Goal: Task Accomplishment & Management: Use online tool/utility

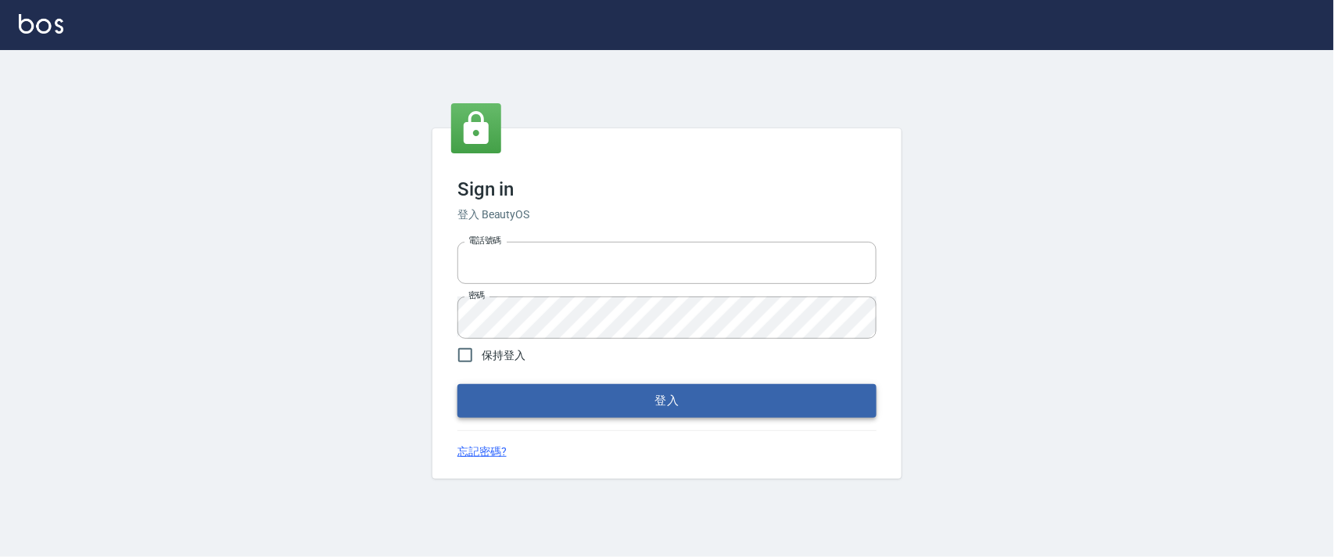
type input "0927987640"
click at [823, 398] on button "登入" at bounding box center [667, 400] width 419 height 33
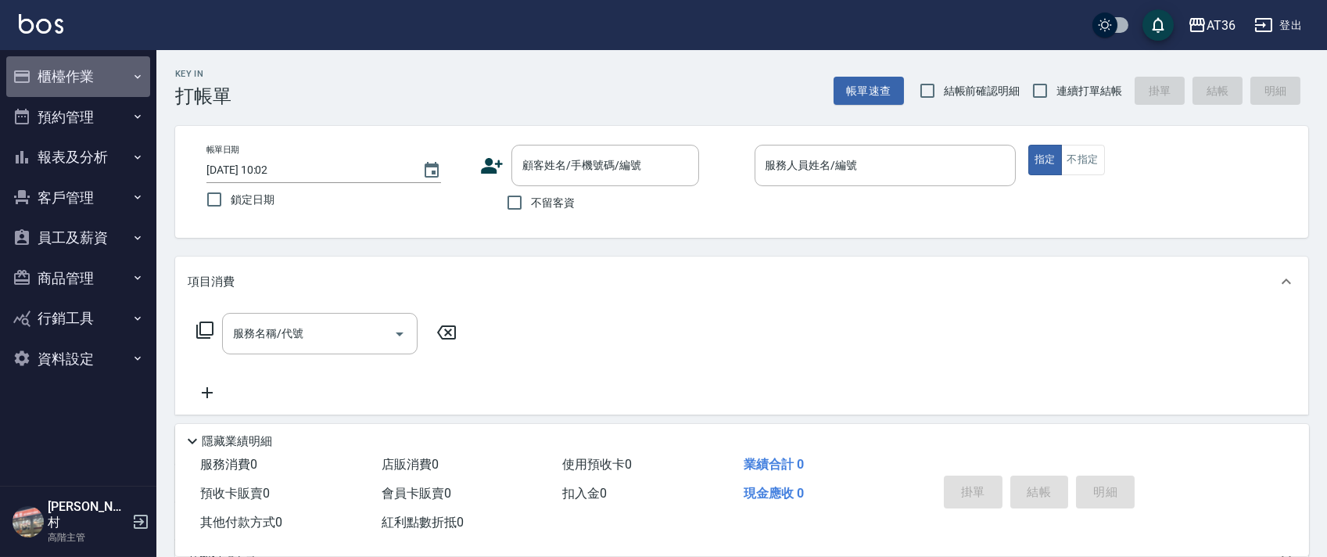
click at [68, 65] on button "櫃檯作業" at bounding box center [78, 76] width 144 height 41
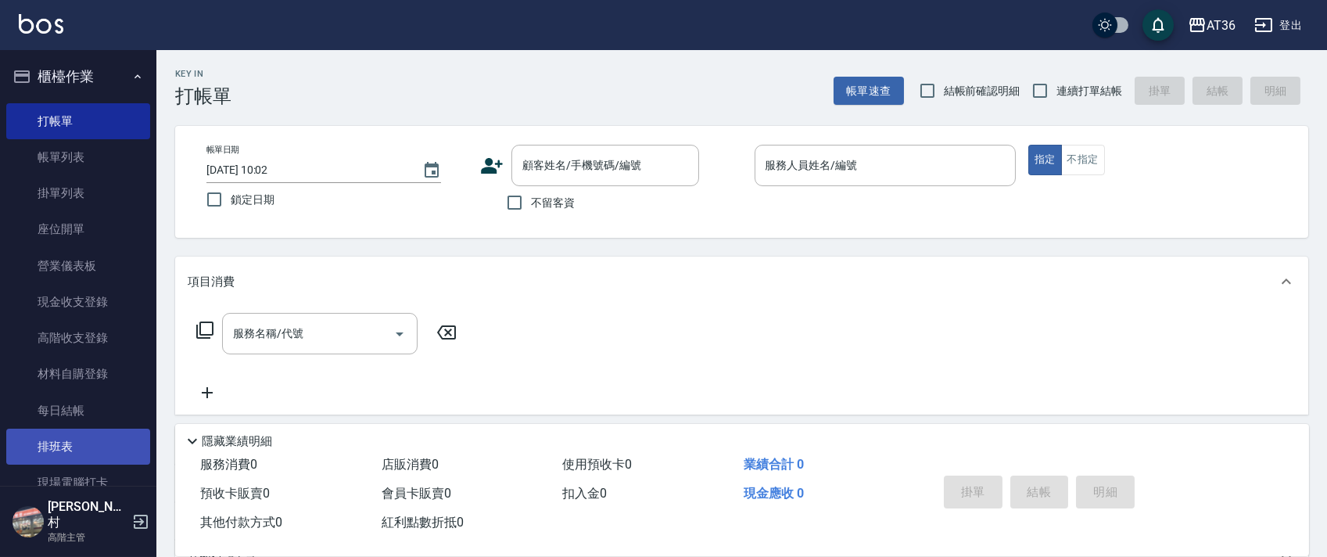
click at [64, 444] on link "排班表" at bounding box center [78, 447] width 144 height 36
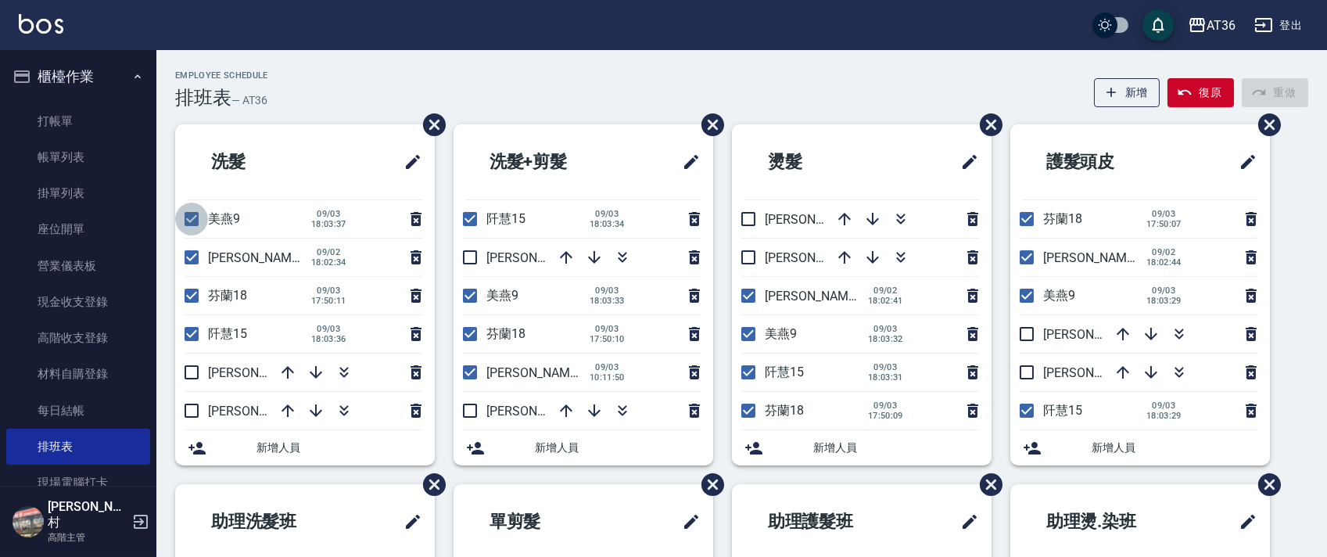
click at [195, 216] on input "checkbox" at bounding box center [191, 219] width 33 height 33
checkbox input "false"
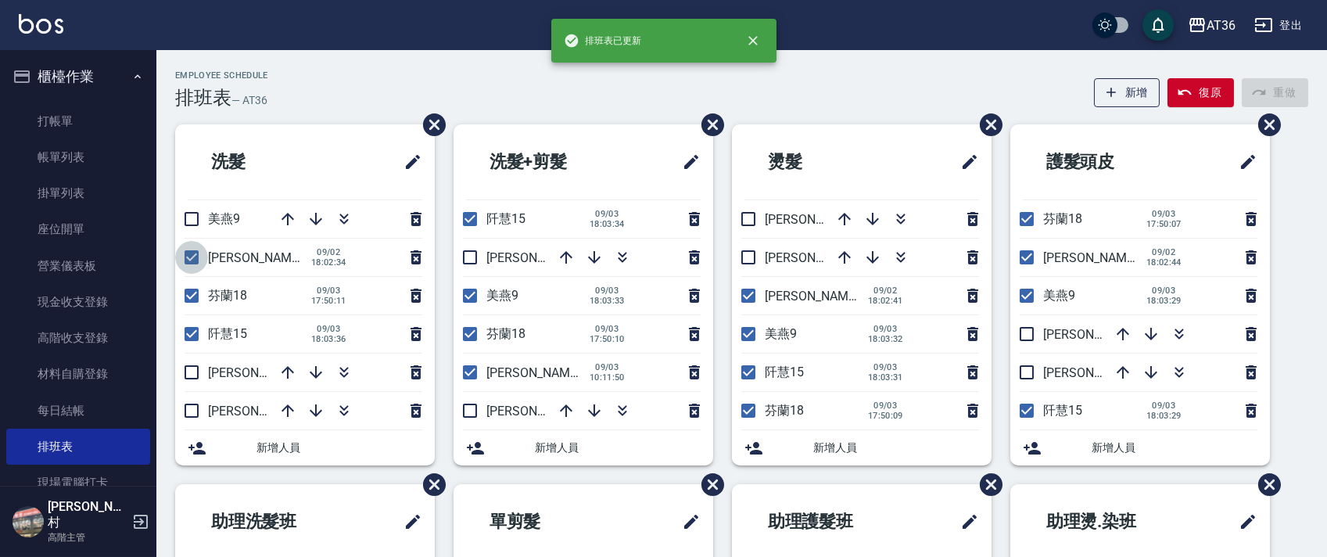
click at [193, 255] on input "checkbox" at bounding box center [191, 257] width 33 height 33
checkbox input "false"
click at [196, 375] on input "checkbox" at bounding box center [191, 372] width 33 height 33
checkbox input "true"
click at [193, 415] on input "checkbox" at bounding box center [191, 410] width 33 height 33
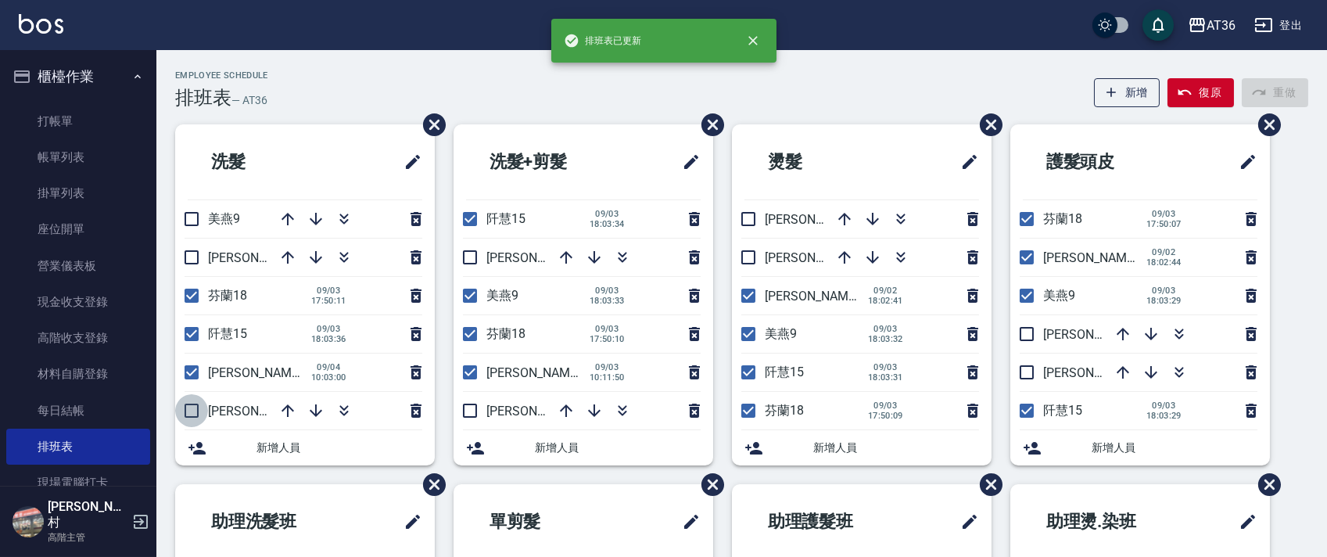
checkbox input "true"
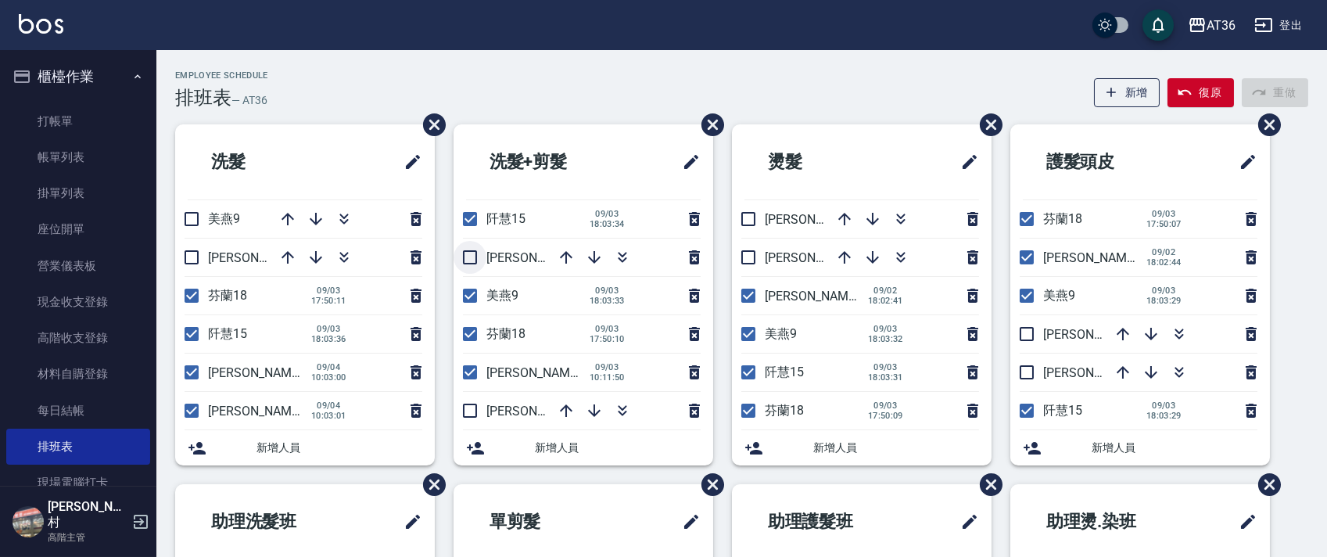
click at [472, 253] on input "checkbox" at bounding box center [470, 257] width 33 height 33
checkbox input "true"
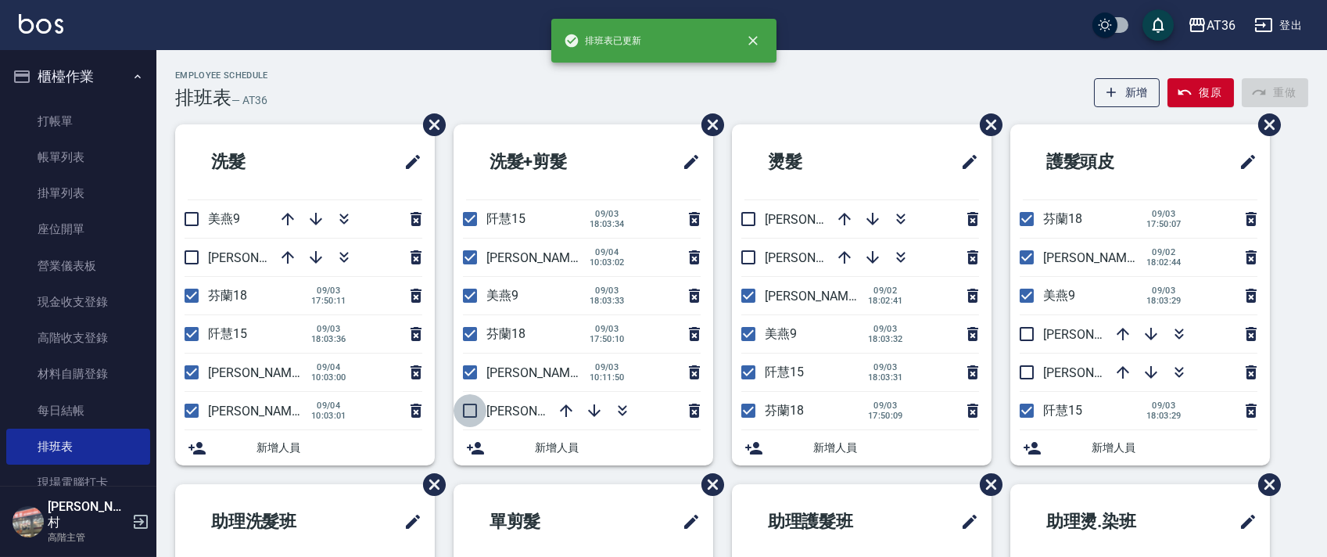
click at [469, 411] on input "checkbox" at bounding box center [470, 410] width 33 height 33
checkbox input "true"
click at [466, 295] on input "checkbox" at bounding box center [470, 295] width 33 height 33
checkbox input "false"
click at [472, 368] on input "checkbox" at bounding box center [470, 372] width 33 height 33
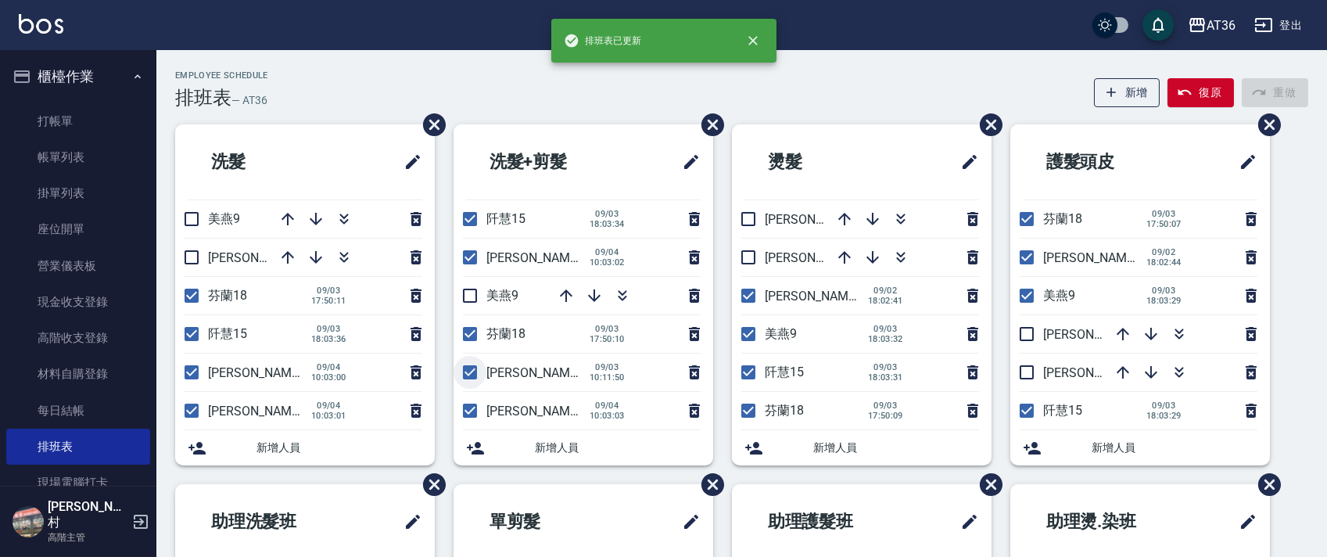
checkbox input "false"
click at [755, 222] on input "checkbox" at bounding box center [748, 219] width 33 height 33
checkbox input "true"
click at [752, 255] on input "checkbox" at bounding box center [748, 257] width 33 height 33
checkbox input "true"
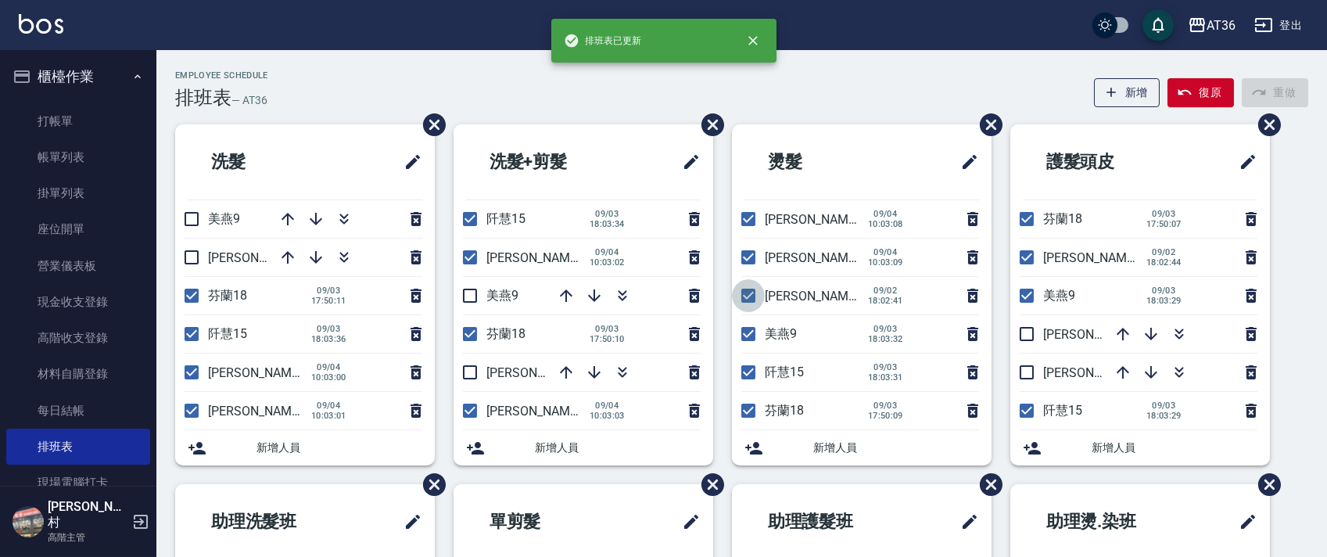
click at [753, 296] on input "checkbox" at bounding box center [748, 295] width 33 height 33
checkbox input "false"
click at [755, 331] on input "checkbox" at bounding box center [748, 334] width 33 height 33
checkbox input "false"
click at [1030, 331] on input "checkbox" at bounding box center [1026, 334] width 33 height 33
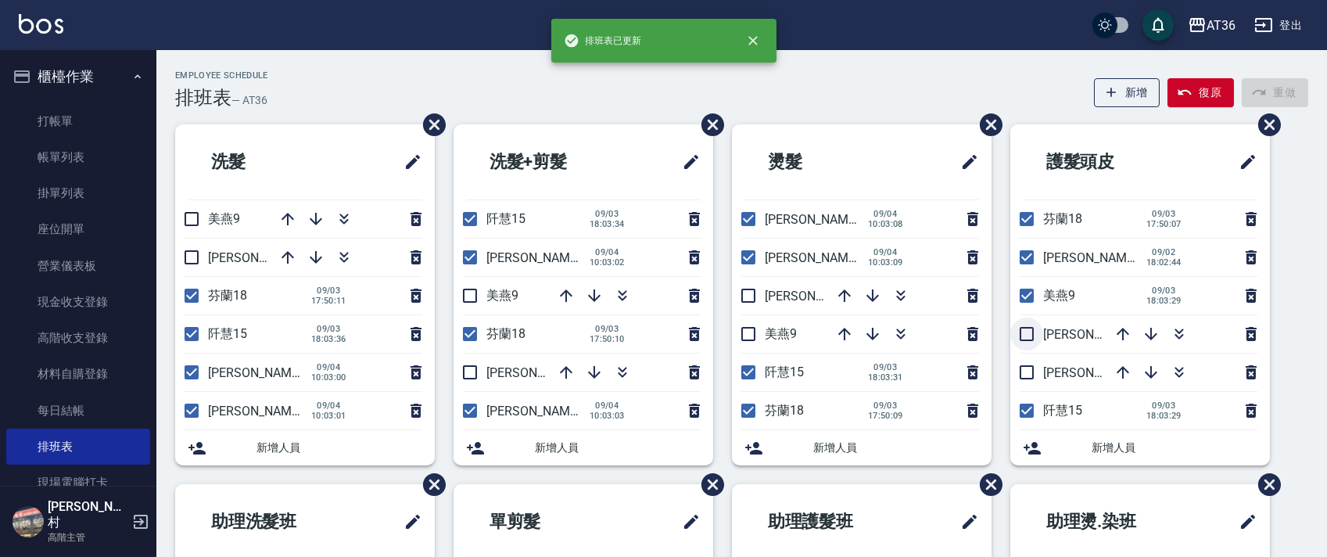
checkbox input "true"
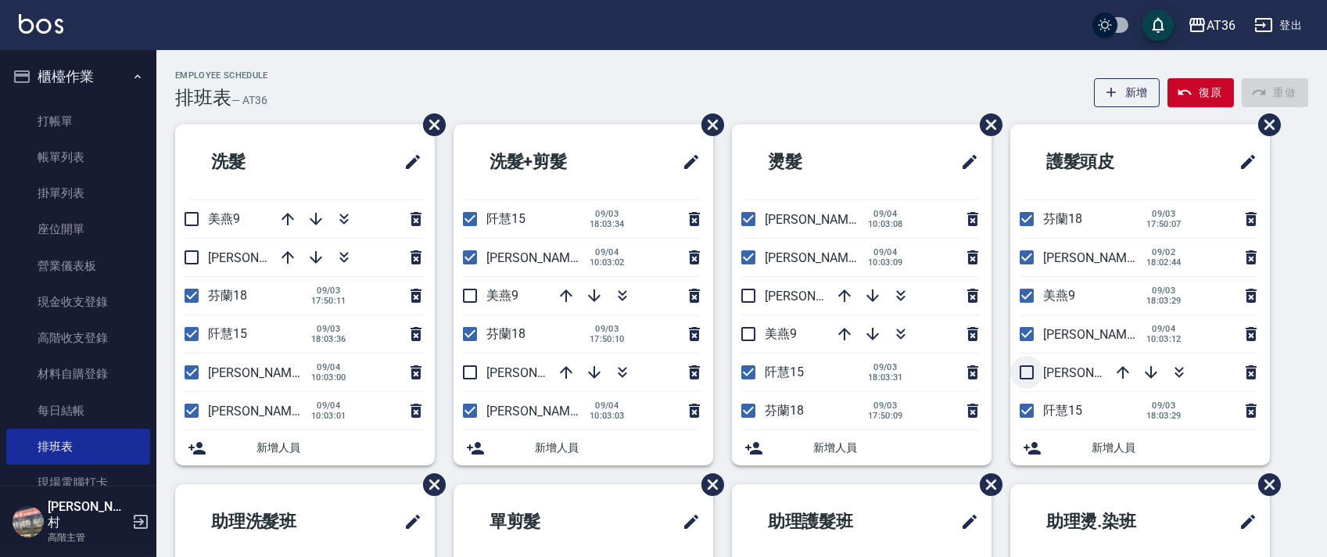
click at [1026, 371] on input "checkbox" at bounding box center [1026, 372] width 33 height 33
checkbox input "true"
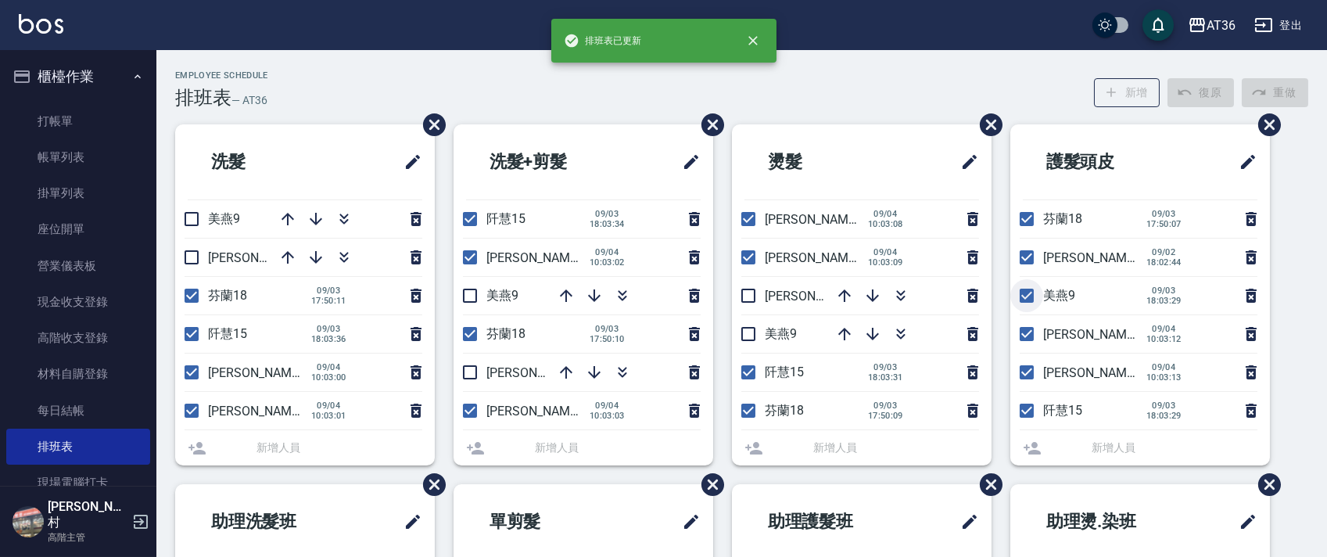
click at [1024, 296] on input "checkbox" at bounding box center [1026, 295] width 33 height 33
checkbox input "false"
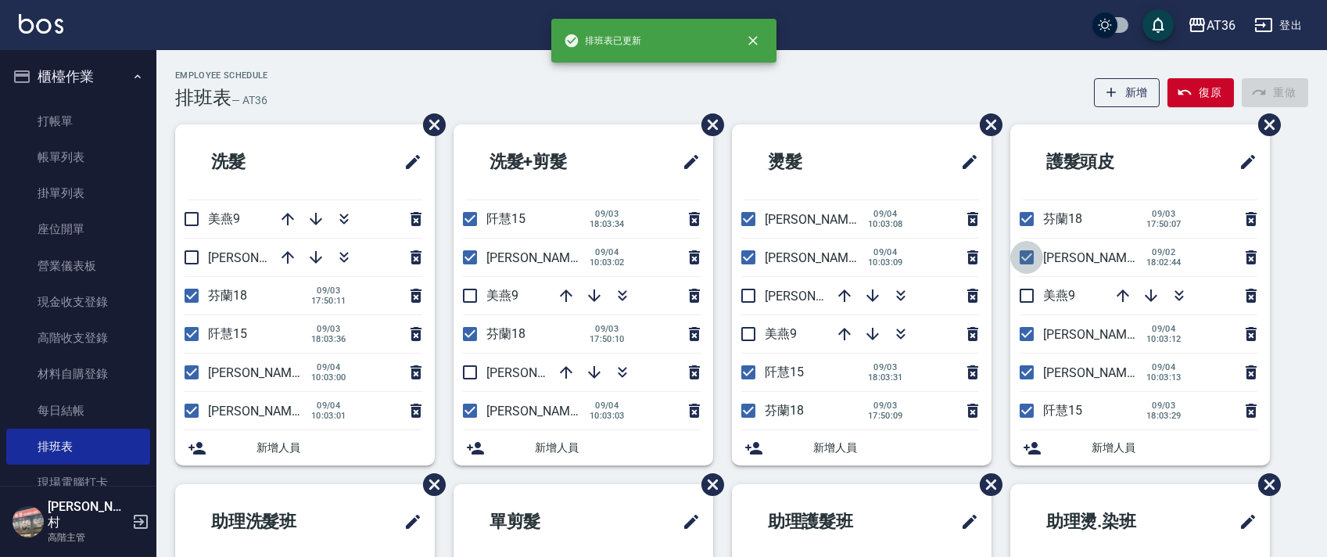
click at [1024, 256] on input "checkbox" at bounding box center [1026, 257] width 33 height 33
checkbox input "false"
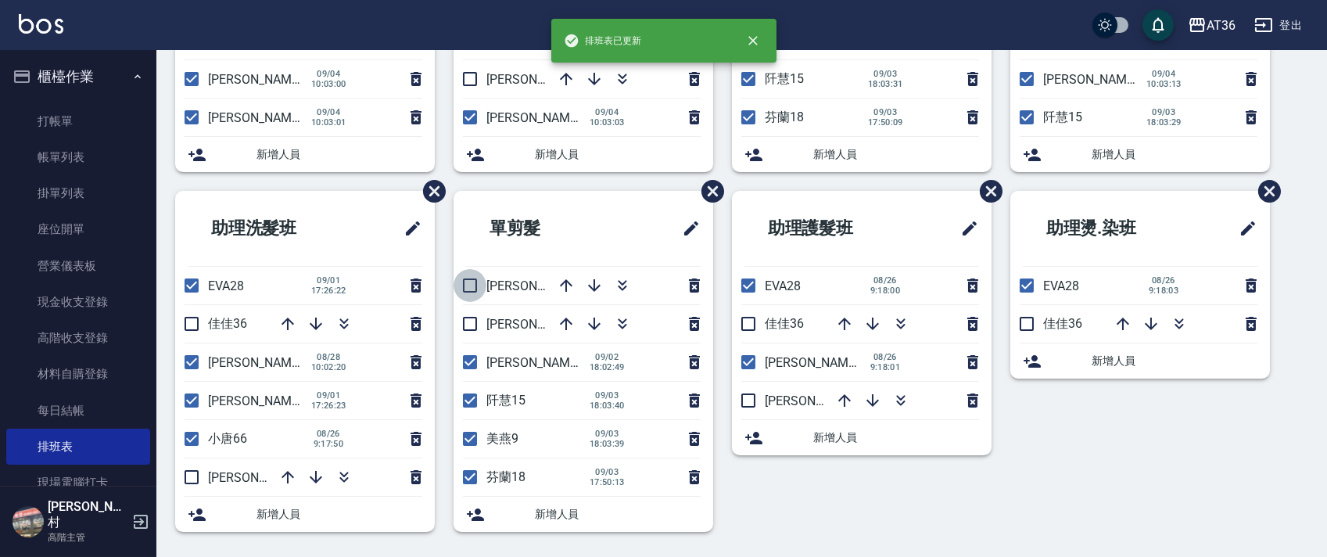
click at [468, 281] on input "checkbox" at bounding box center [470, 285] width 33 height 33
checkbox input "true"
click at [473, 322] on input "checkbox" at bounding box center [470, 323] width 33 height 33
checkbox input "true"
click at [471, 438] on input "checkbox" at bounding box center [470, 438] width 33 height 33
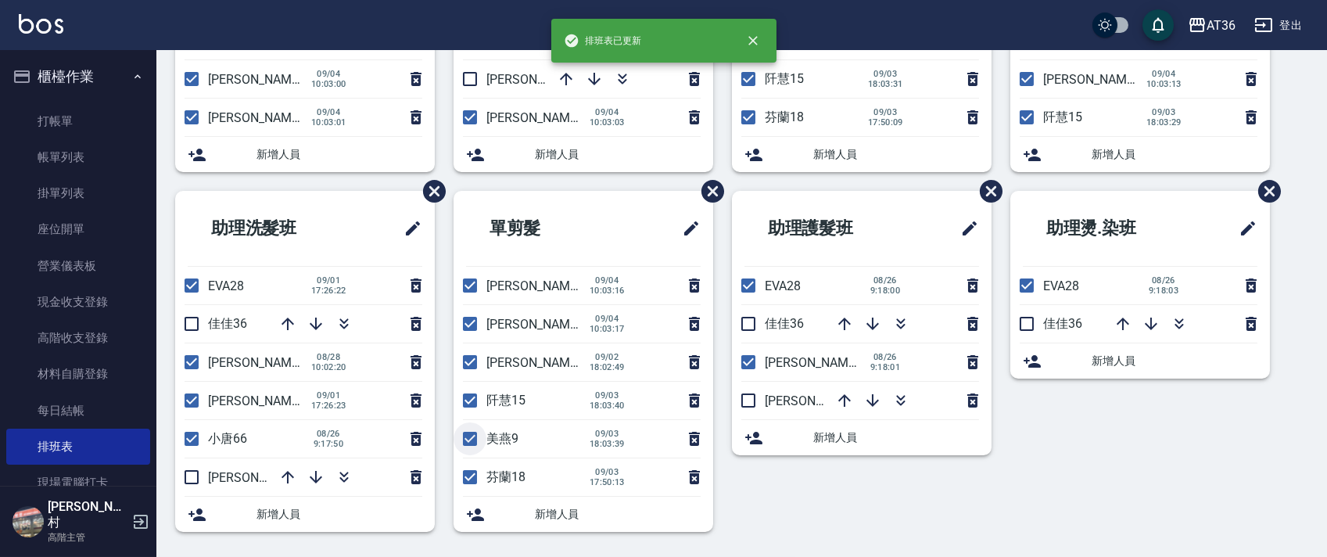
checkbox input "false"
click at [465, 360] on input "checkbox" at bounding box center [470, 362] width 33 height 33
checkbox input "false"
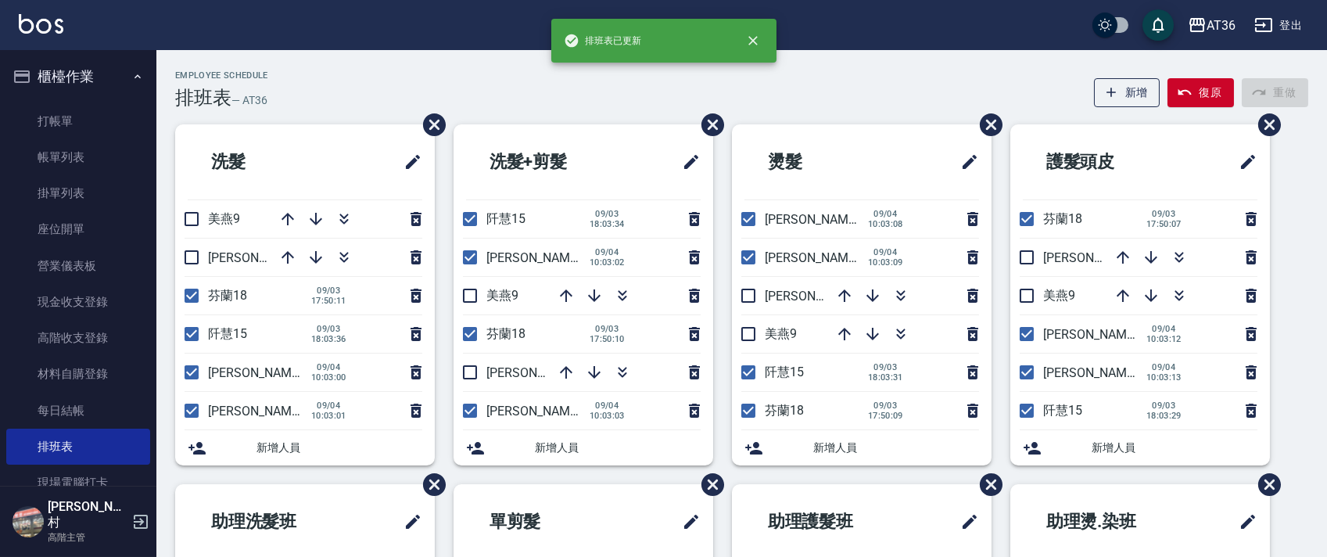
click at [590, 115] on div "Employee Schedule 排班表 — AT36 新增 復原 重做 洗髮 美燕9 珮茹11 芬蘭18 09/03 17:50:11 阡慧15 09/0…" at bounding box center [741, 456] width 1171 height 773
